Goal: Task Accomplishment & Management: Use online tool/utility

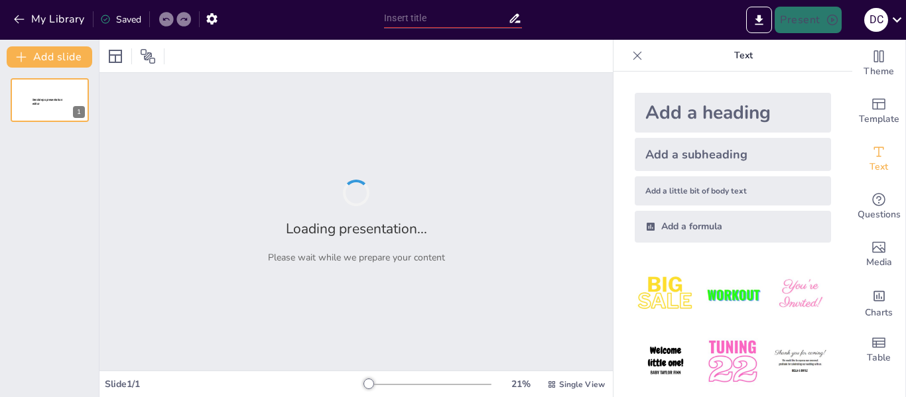
type input "La Familia como [PERSON_NAME] Fundamental de la Sociedad"
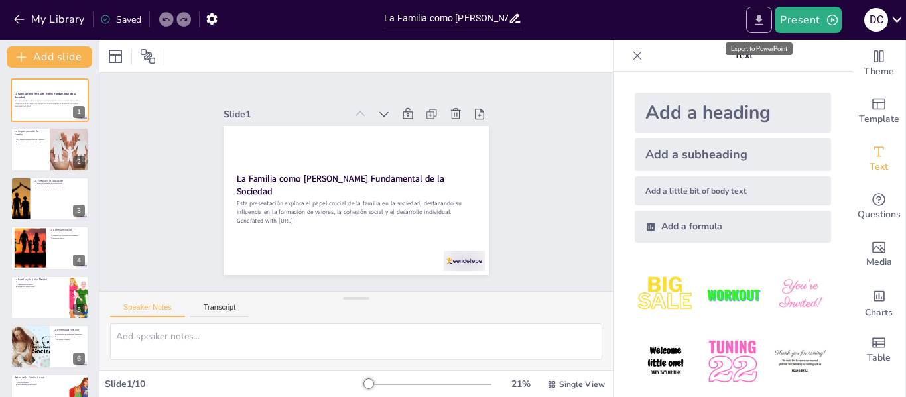
click at [755, 18] on icon "Export to PowerPoint" at bounding box center [759, 20] width 14 height 14
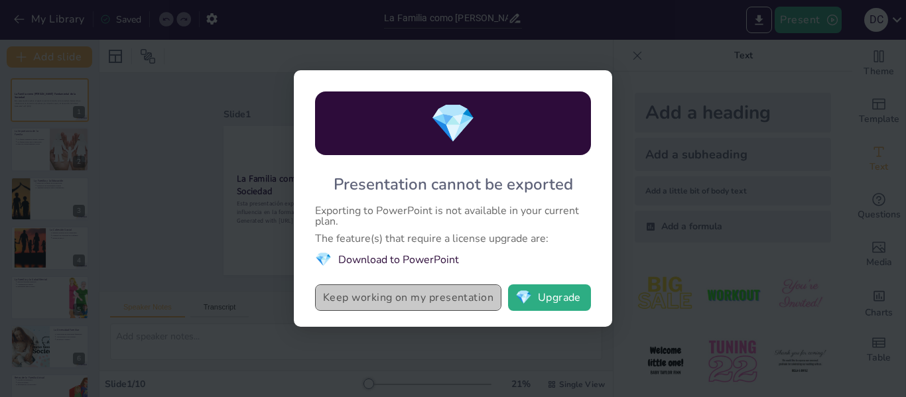
click at [479, 307] on button "Keep working on my presentation" at bounding box center [408, 297] width 186 height 27
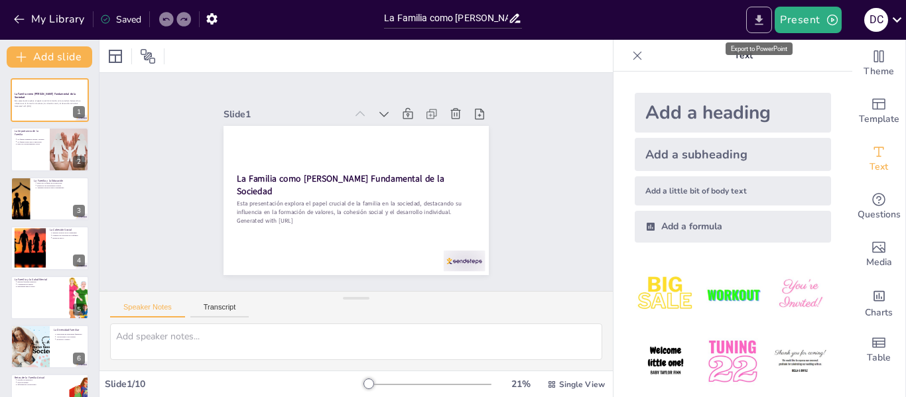
click at [755, 11] on button "Export to PowerPoint" at bounding box center [759, 20] width 26 height 27
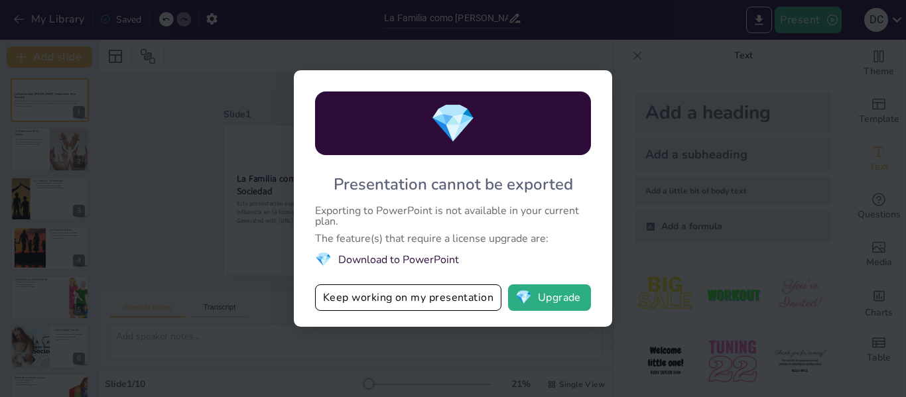
click at [700, 156] on div "💎 Presentation cannot be exported Exporting to PowerPoint is not available in y…" at bounding box center [453, 198] width 906 height 397
click at [752, 24] on div "💎 Presentation cannot be exported Exporting to PowerPoint is not available in y…" at bounding box center [453, 198] width 906 height 397
click at [627, 43] on div "💎 Presentation cannot be exported Exporting to PowerPoint is not available in y…" at bounding box center [453, 198] width 906 height 397
click at [631, 60] on div "💎 Presentation cannot be exported Exporting to PowerPoint is not available in y…" at bounding box center [453, 198] width 906 height 397
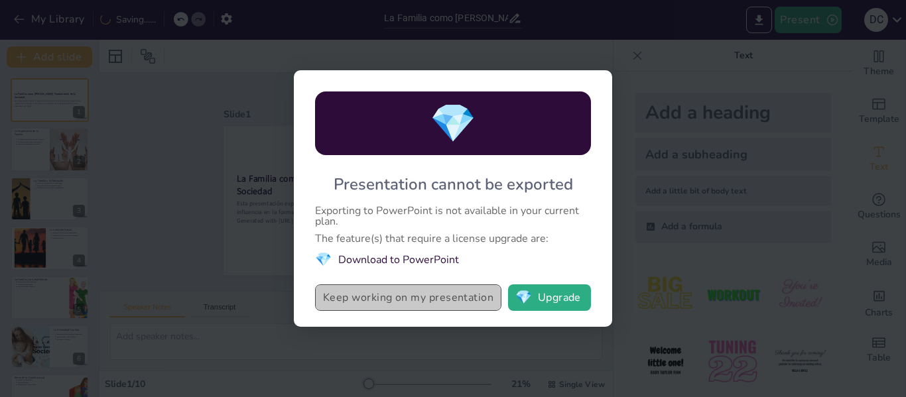
click at [444, 301] on button "Keep working on my presentation" at bounding box center [408, 297] width 186 height 27
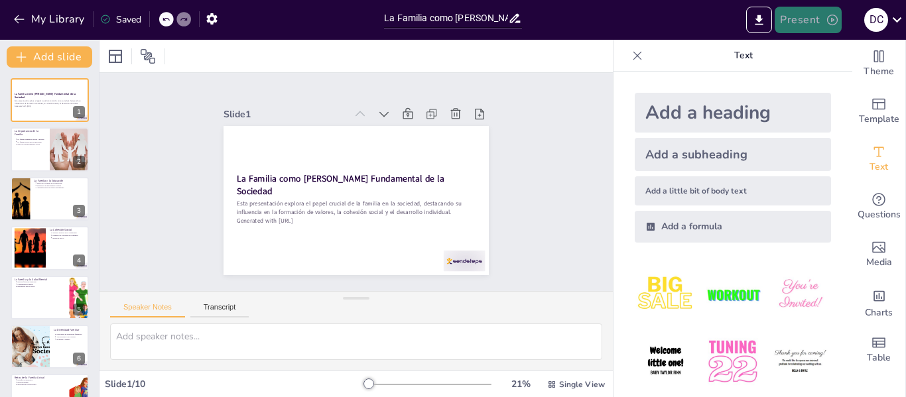
click at [793, 13] on button "Present" at bounding box center [808, 20] width 66 height 27
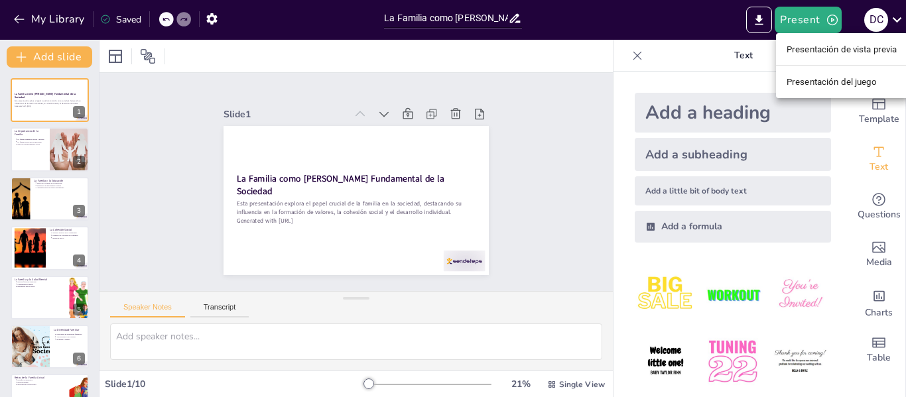
click at [769, 15] on div at bounding box center [453, 198] width 906 height 397
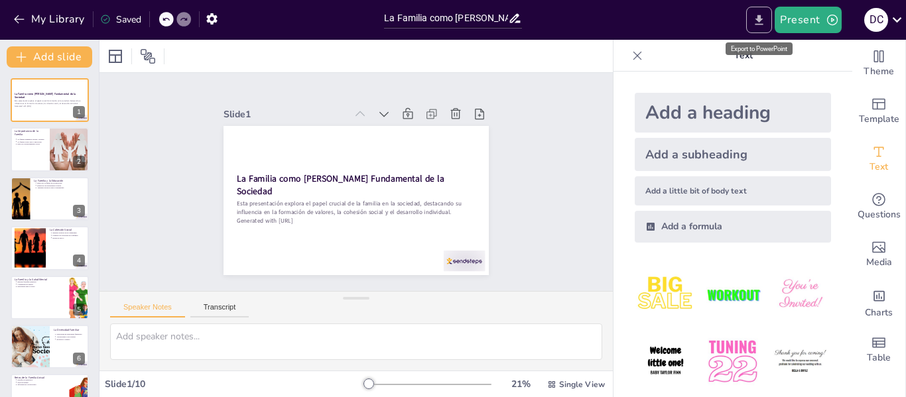
click at [756, 24] on icon "Export to PowerPoint" at bounding box center [759, 20] width 14 height 14
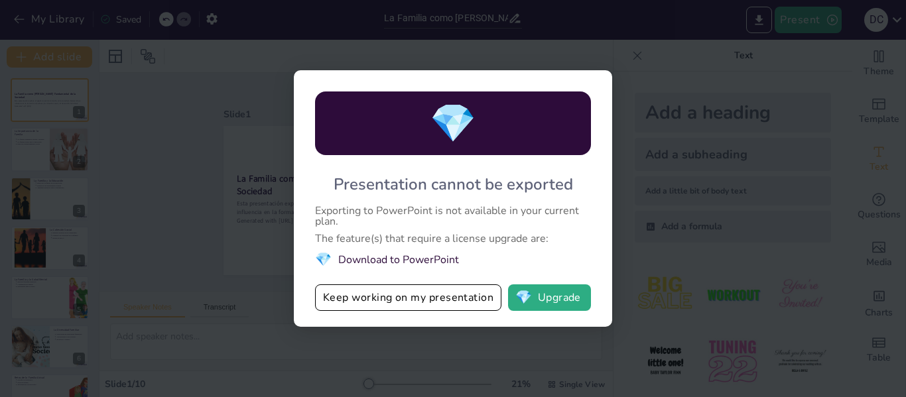
click at [542, 219] on div "Exporting to PowerPoint is not available in your current plan." at bounding box center [453, 216] width 276 height 21
click at [544, 303] on button "💎 Upgrade" at bounding box center [549, 297] width 83 height 27
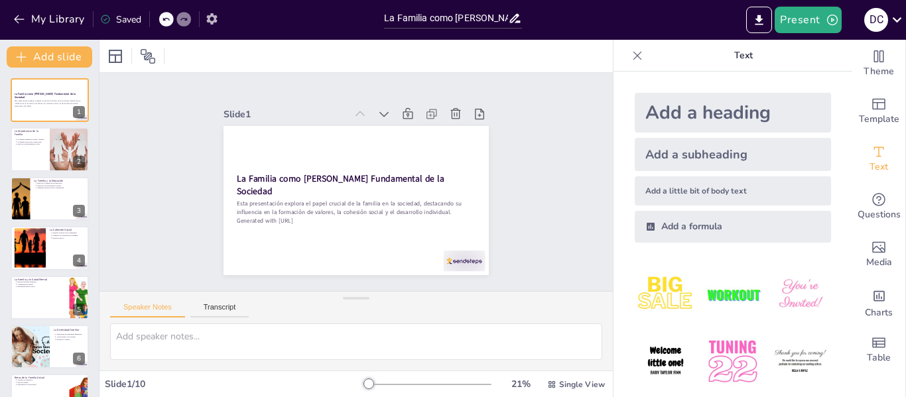
click at [208, 27] on button "button" at bounding box center [212, 19] width 25 height 24
click at [209, 21] on icon "button" at bounding box center [211, 18] width 11 height 11
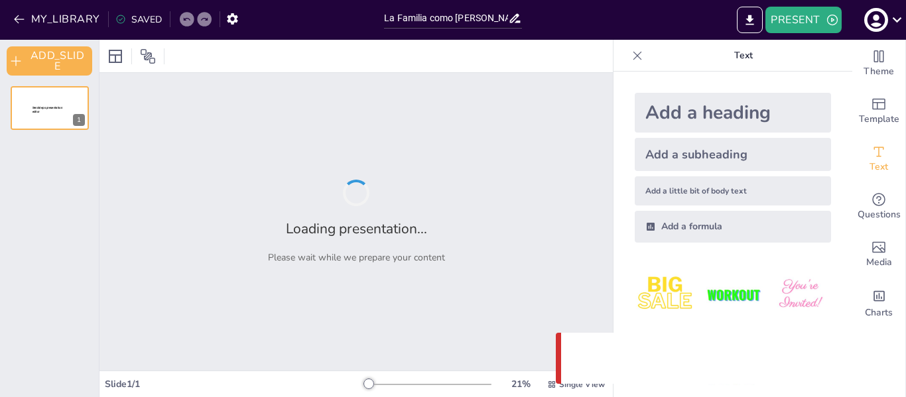
type input "La Familia como [PERSON_NAME] Fundamental de la Sociedad"
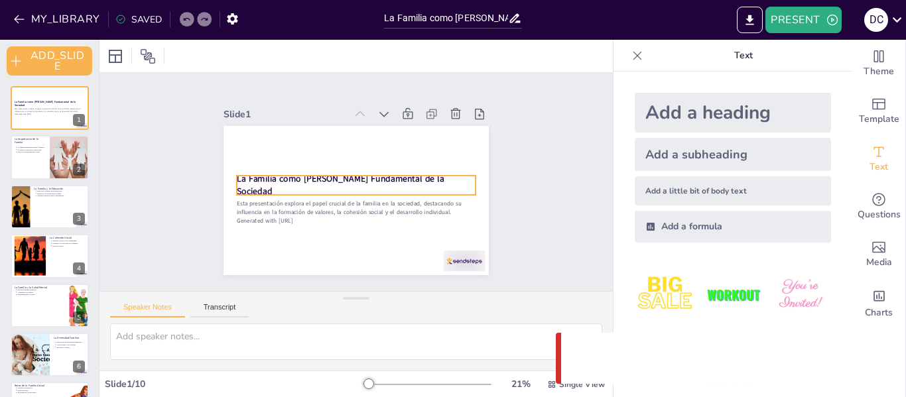
scroll to position [259, 0]
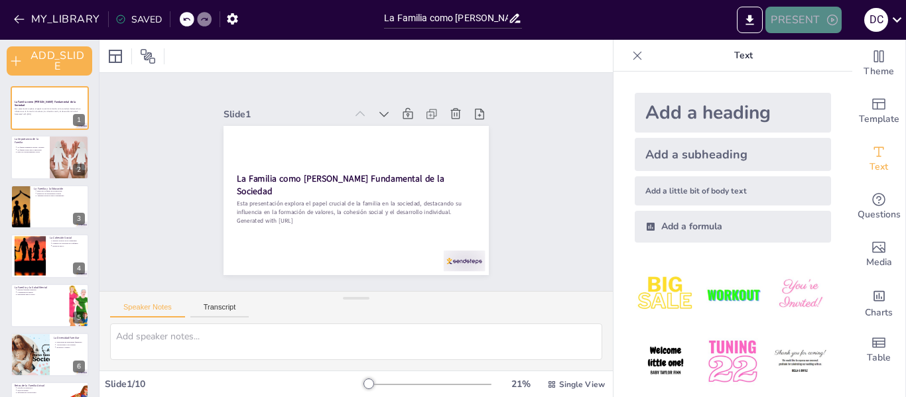
click at [811, 18] on button "PRESENT" at bounding box center [803, 20] width 76 height 27
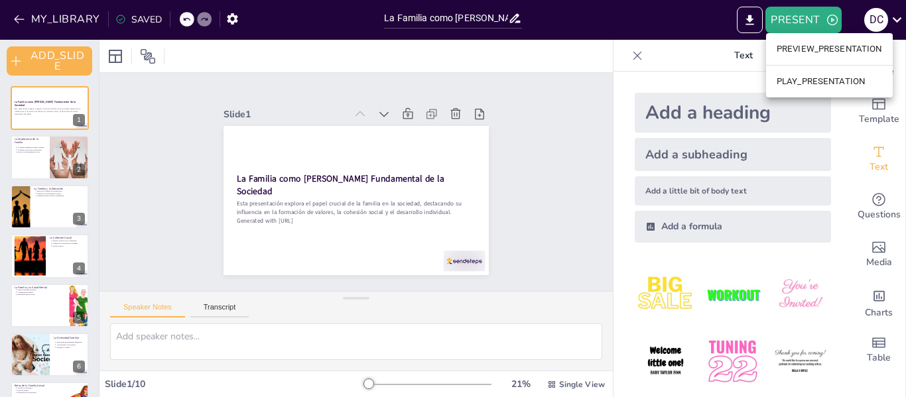
click at [719, 12] on div at bounding box center [453, 198] width 906 height 397
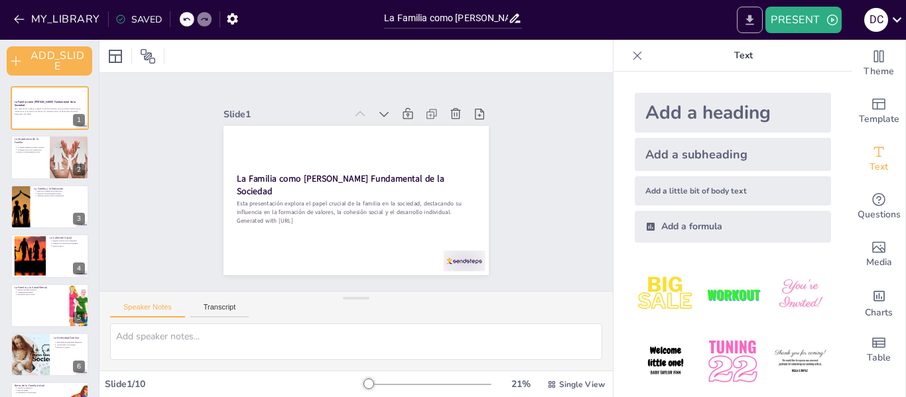
click at [747, 14] on icon "EXPORT_TO_POWERPOINT" at bounding box center [750, 20] width 14 height 14
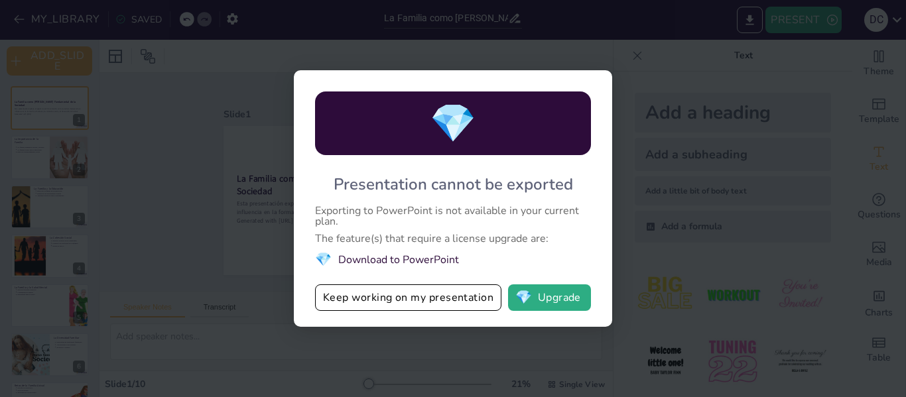
click at [671, 86] on div "💎 Presentation cannot be exported Exporting to PowerPoint is not available in y…" at bounding box center [453, 198] width 906 height 397
drag, startPoint x: 256, startPoint y: 84, endPoint x: 280, endPoint y: 98, distance: 27.6
click at [256, 85] on div "💎 Presentation cannot be exported Exporting to PowerPoint is not available in y…" at bounding box center [453, 198] width 906 height 397
click at [435, 298] on button "Keep working on my presentation" at bounding box center [408, 297] width 186 height 27
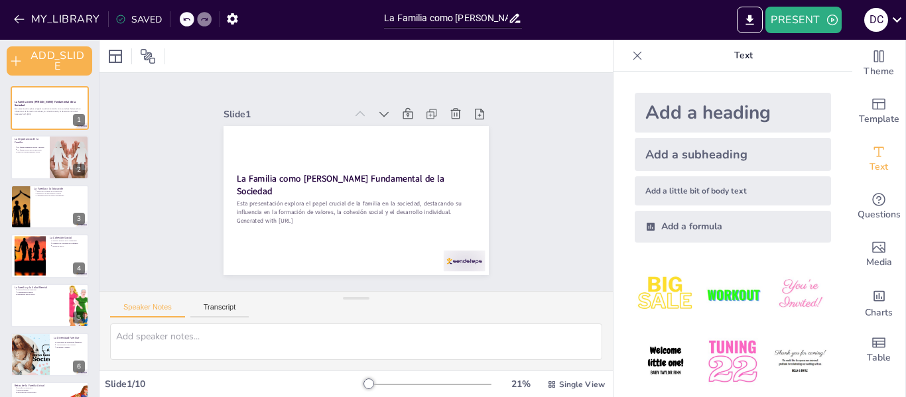
click at [784, 80] on div "Add a heading Add a subheading Add a little bit of body text Add a formula" at bounding box center [732, 235] width 239 height 326
click at [800, 12] on button "PRESENT" at bounding box center [803, 20] width 76 height 27
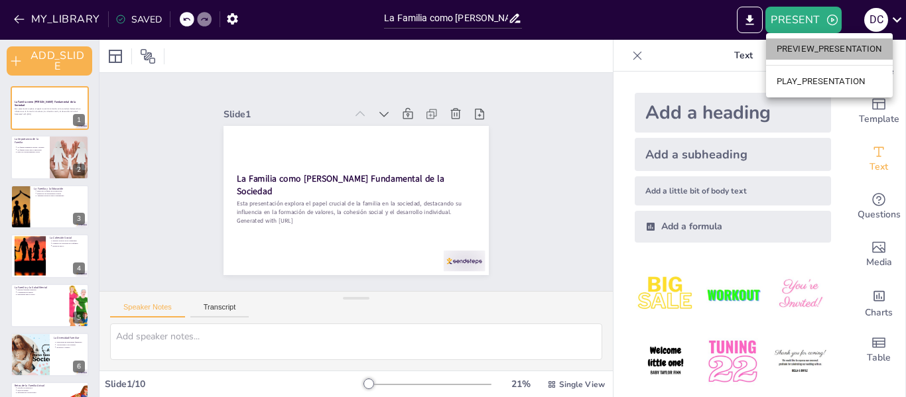
click at [802, 45] on li "PREVIEW_PRESENTATION" at bounding box center [829, 48] width 127 height 21
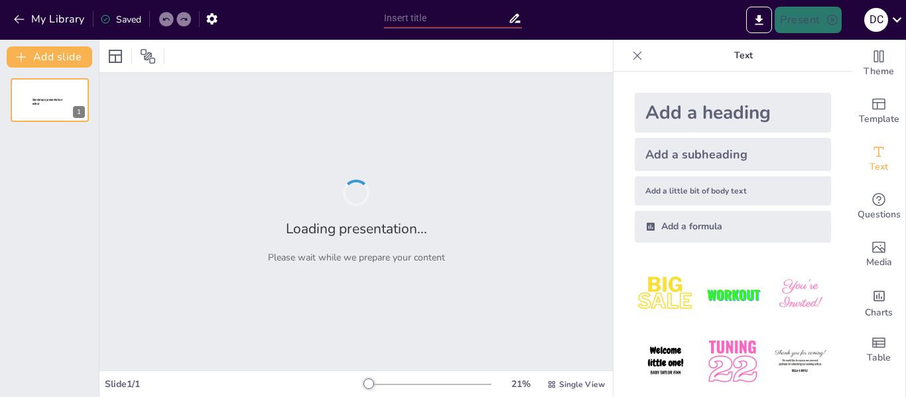
type input "La Familia como [PERSON_NAME] Fundamental de la Sociedad"
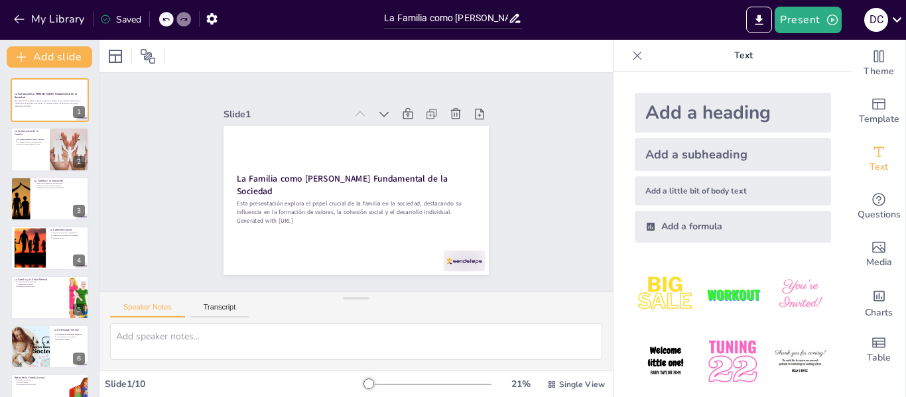
scroll to position [255, 0]
click at [129, 15] on div "Saved" at bounding box center [120, 19] width 41 height 13
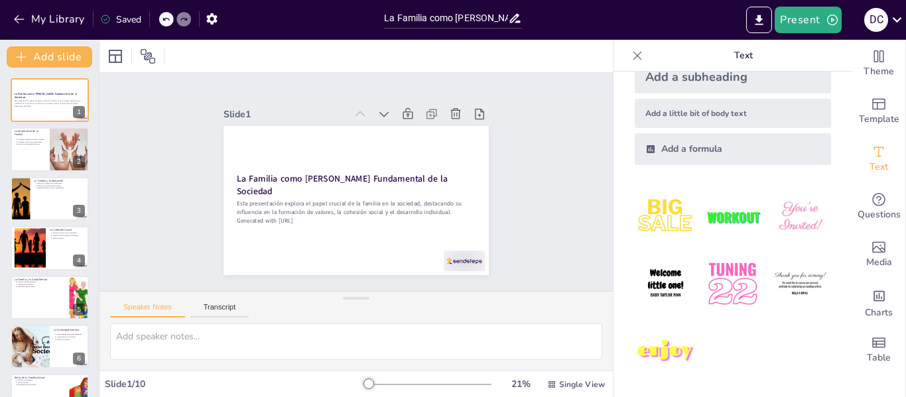
scroll to position [0, 0]
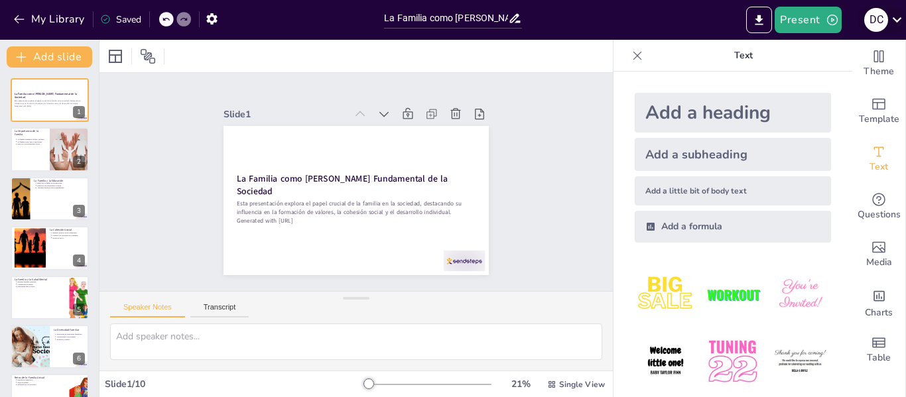
click at [902, 19] on icon at bounding box center [897, 20] width 18 height 18
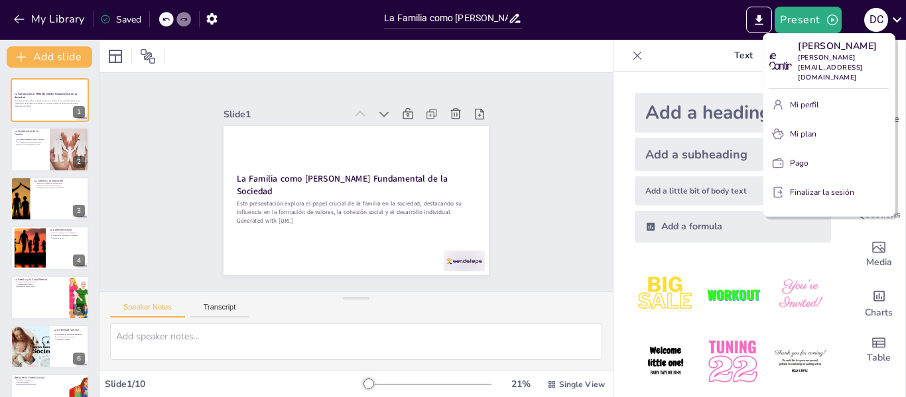
click at [571, 52] on div at bounding box center [453, 198] width 906 height 397
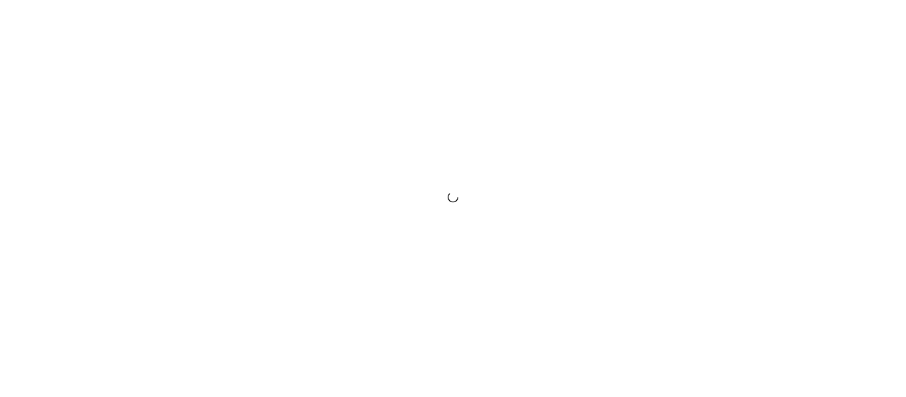
scroll to position [259, 0]
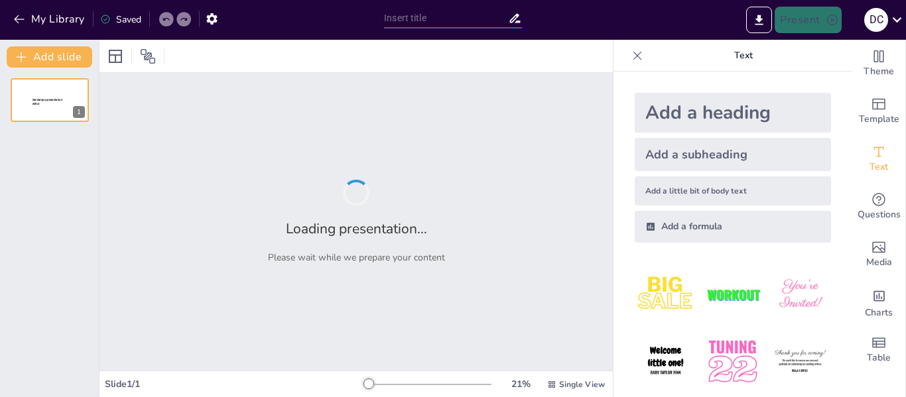
type input "La Familia como [PERSON_NAME] Fundamental de la Sociedad"
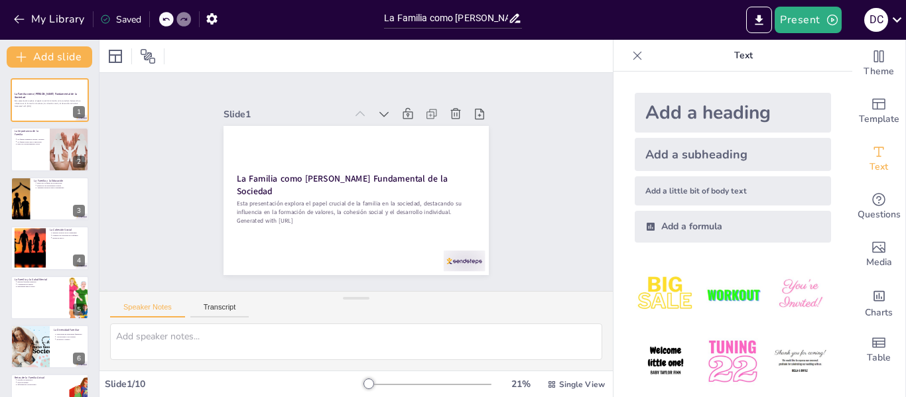
scroll to position [255, 0]
click at [834, 17] on icon "button" at bounding box center [832, 19] width 13 height 13
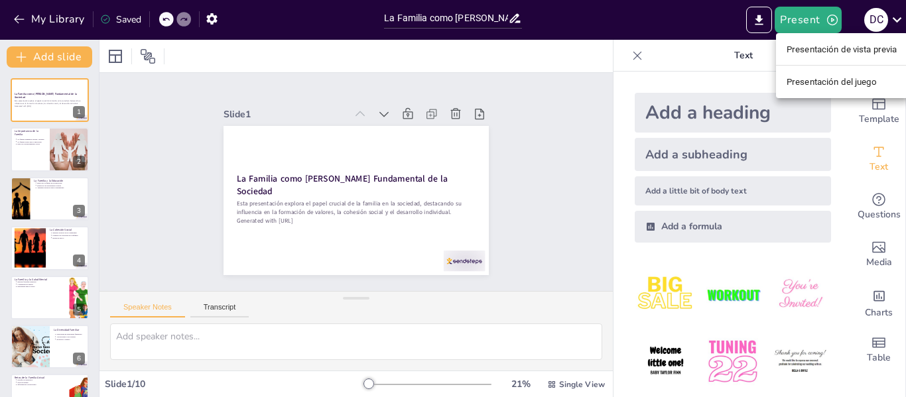
click at [830, 82] on font "Presentación del juego" at bounding box center [831, 82] width 90 height 10
